Goal: Information Seeking & Learning: Learn about a topic

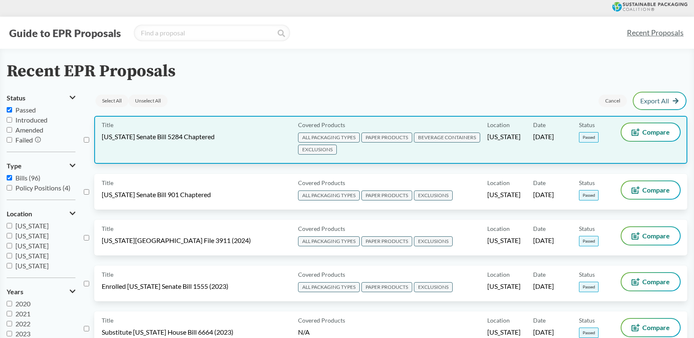
click at [183, 133] on span "[US_STATE] Senate Bill 5284 Chaptered" at bounding box center [158, 136] width 113 height 9
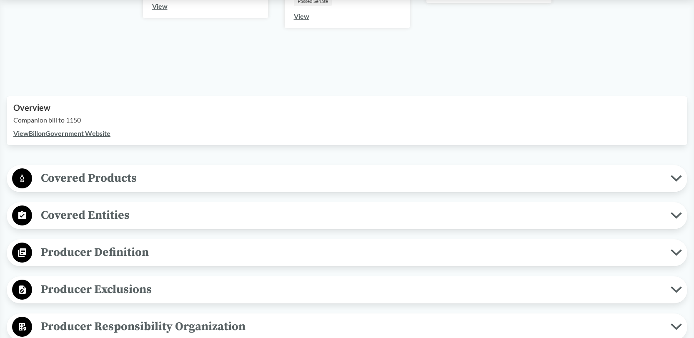
scroll to position [333, 0]
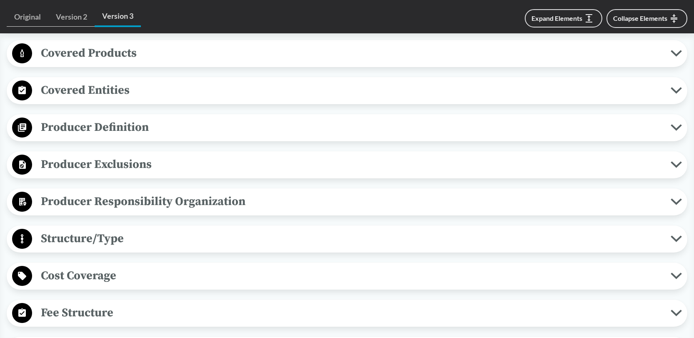
click at [676, 50] on icon at bounding box center [676, 53] width 11 height 7
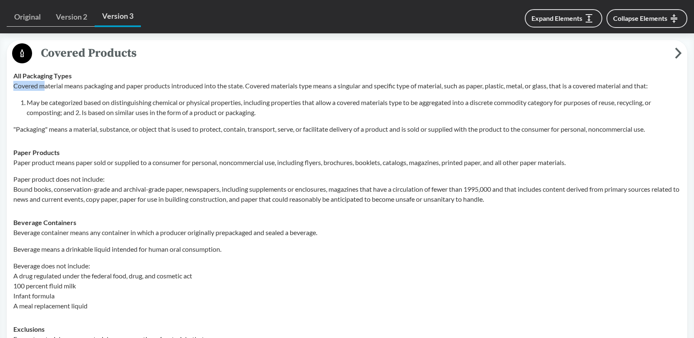
drag, startPoint x: 13, startPoint y: 86, endPoint x: 45, endPoint y: 87, distance: 32.9
click at [45, 87] on td "All Packaging Types Covered material means packaging and paper products introdu…" at bounding box center [347, 102] width 675 height 77
click at [139, 85] on p "Covered material means packaging and paper products introduced into the state. …" at bounding box center [346, 86] width 667 height 10
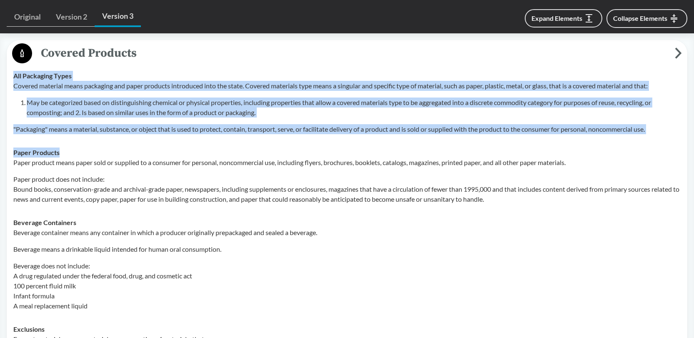
drag, startPoint x: 13, startPoint y: 75, endPoint x: 545, endPoint y: 152, distance: 537.3
copy tbody "All Packaging Types Covered material means packaging and paper products introdu…"
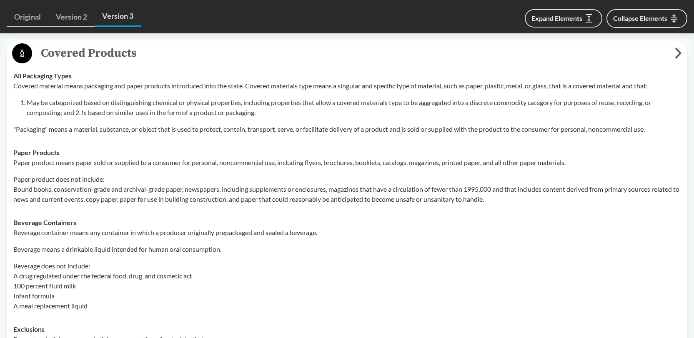
click at [121, 185] on p "Paper product does not include: Bound books, conservation-grade and archival-gr…" at bounding box center [346, 189] width 667 height 30
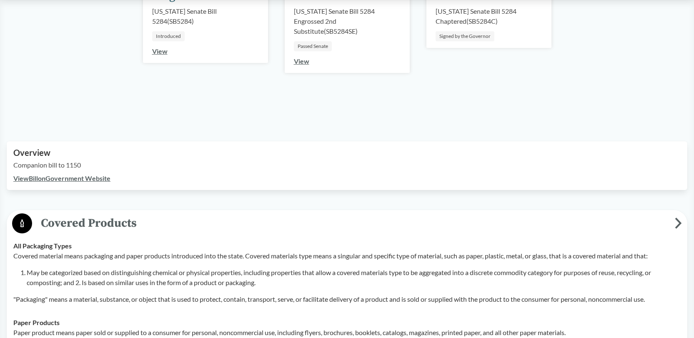
scroll to position [0, 0]
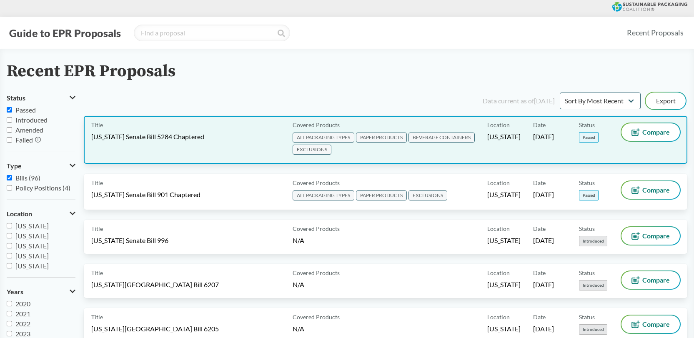
click at [554, 135] on span "[DATE]" at bounding box center [543, 136] width 21 height 9
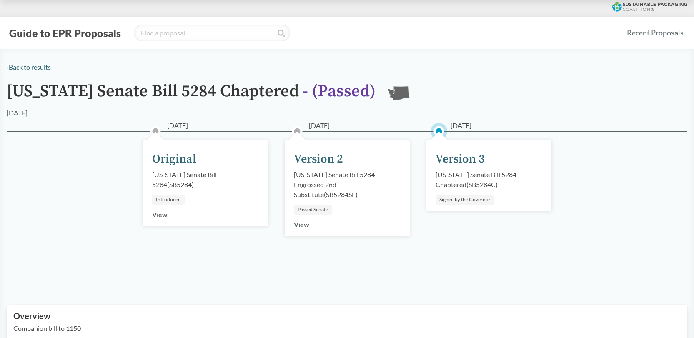
drag, startPoint x: 490, startPoint y: 123, endPoint x: 451, endPoint y: 123, distance: 39.2
copy span "[DATE]"
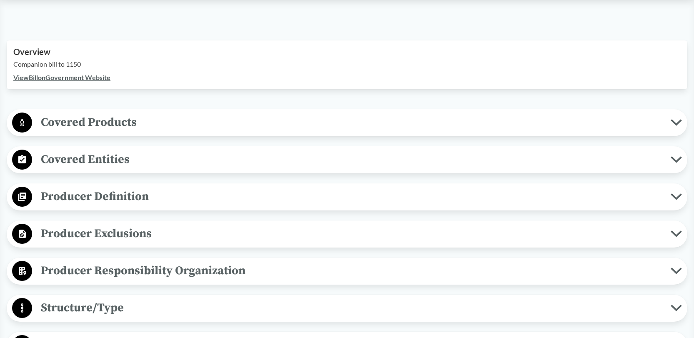
scroll to position [292, 0]
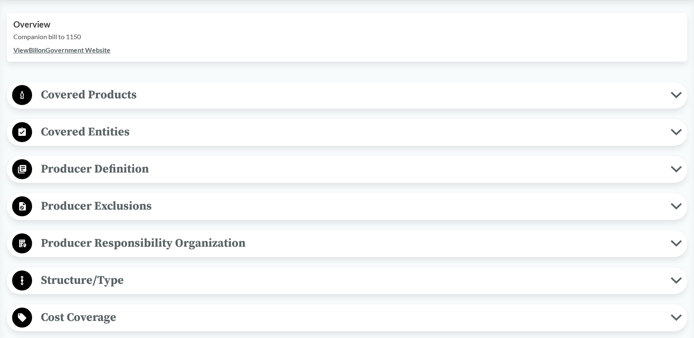
click at [675, 95] on icon at bounding box center [676, 95] width 9 height 4
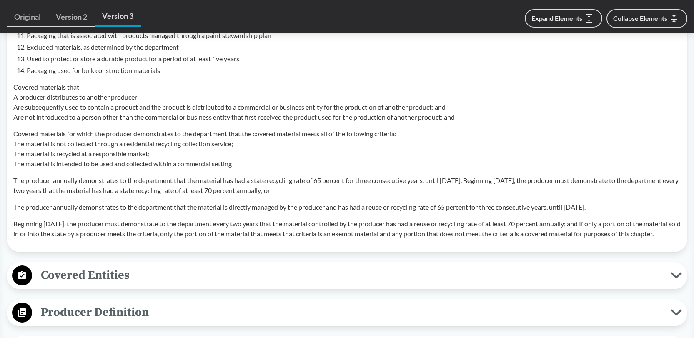
scroll to position [834, 0]
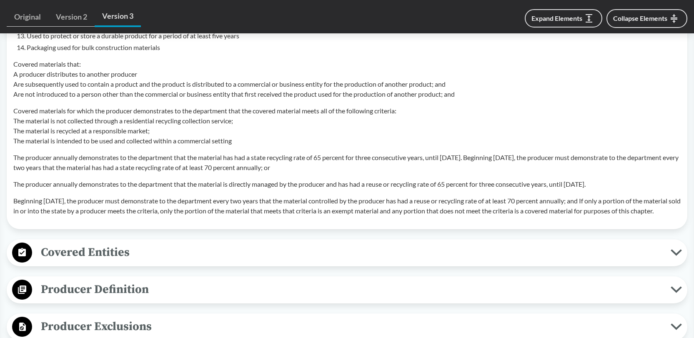
drag, startPoint x: 183, startPoint y: 198, endPoint x: 197, endPoint y: 179, distance: 24.4
click at [183, 198] on p "Beginning [DATE], the producer must demonstrate to the department every two yea…" at bounding box center [346, 206] width 667 height 20
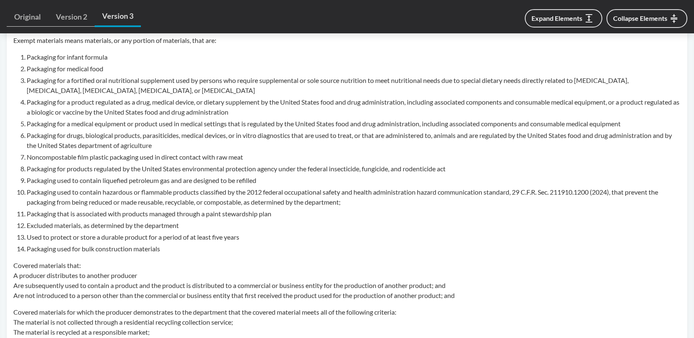
scroll to position [625, 0]
